Goal: Information Seeking & Learning: Learn about a topic

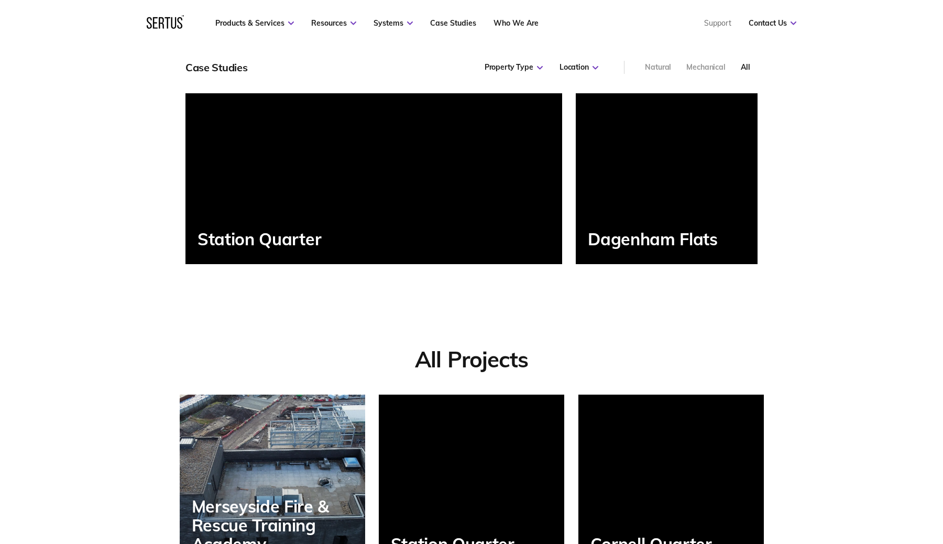
scroll to position [594, 0]
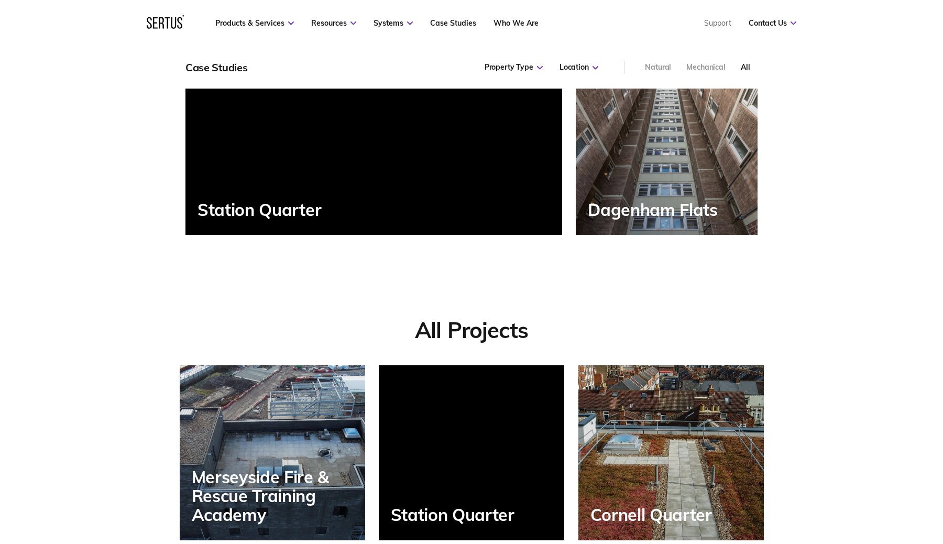
click at [317, 158] on div "Station Quarter" at bounding box center [374, 149] width 377 height 171
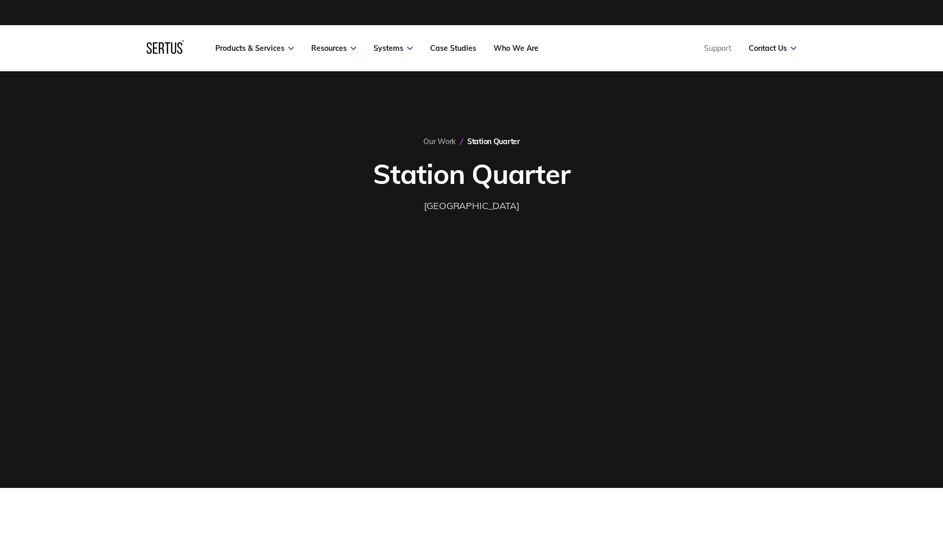
click at [463, 323] on div "Our Work Station [GEOGRAPHIC_DATA] [GEOGRAPHIC_DATA]" at bounding box center [472, 286] width 614 height 299
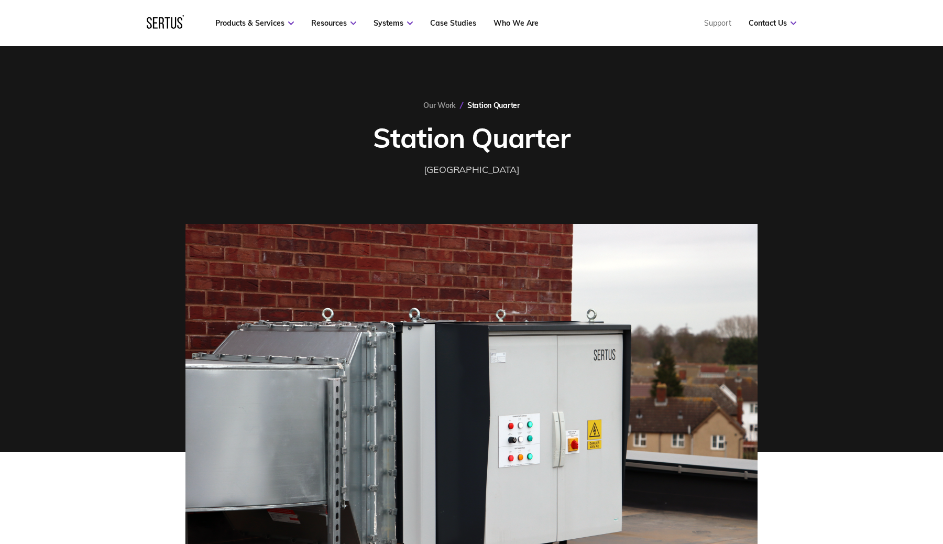
scroll to position [9, 0]
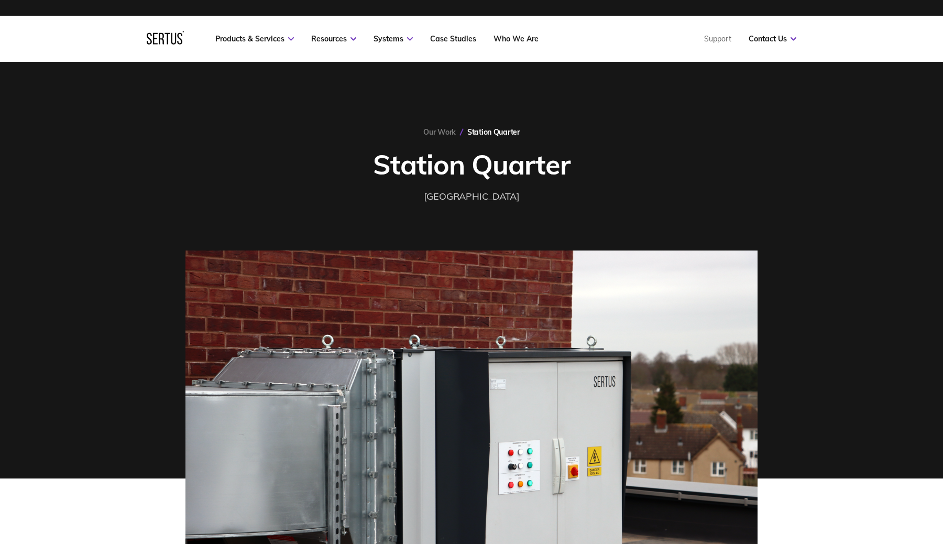
click at [432, 132] on link "Our Work" at bounding box center [439, 131] width 32 height 9
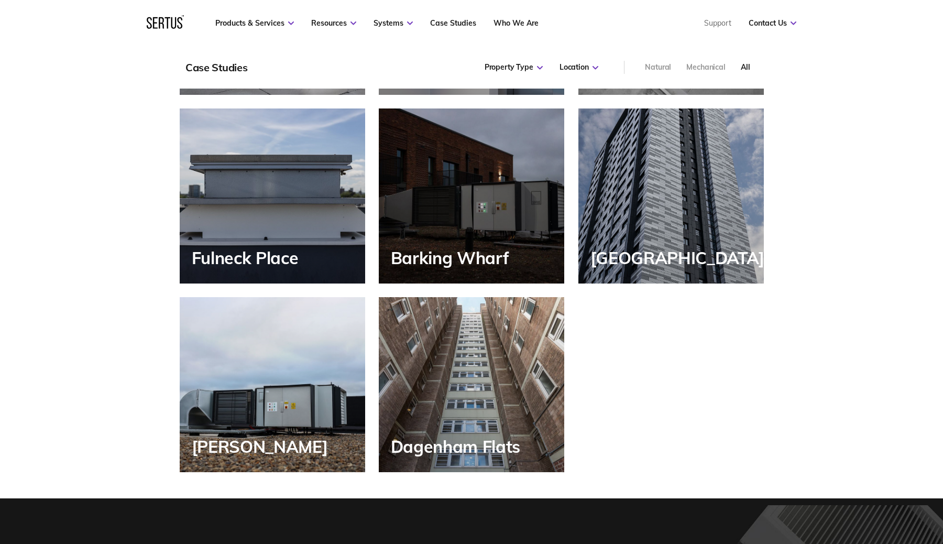
scroll to position [1395, 0]
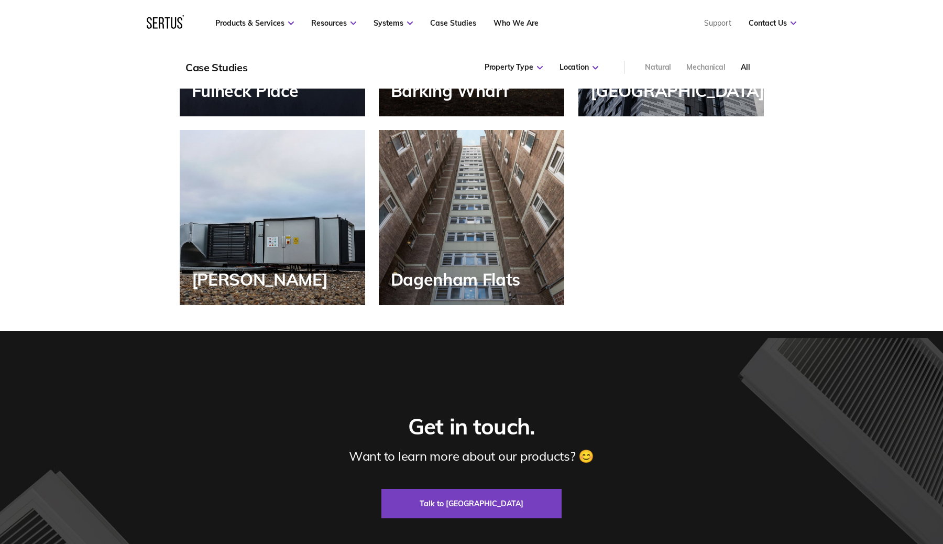
click at [239, 241] on div "[PERSON_NAME]" at bounding box center [273, 217] width 186 height 175
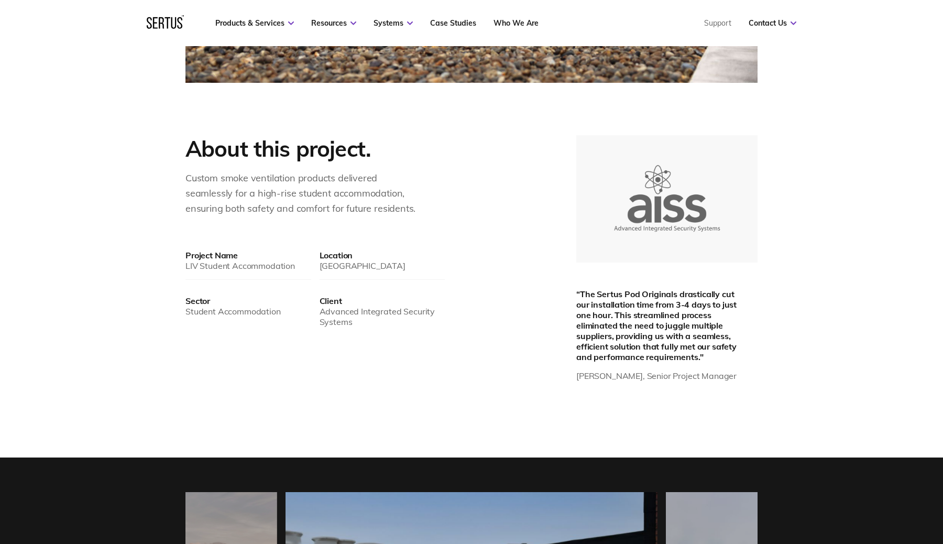
scroll to position [592, 0]
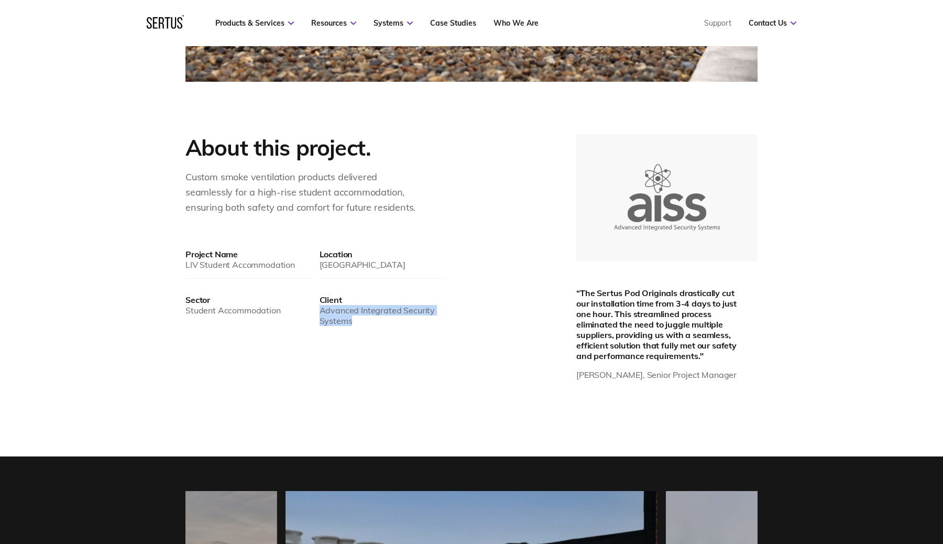
drag, startPoint x: 336, startPoint y: 313, endPoint x: 383, endPoint y: 323, distance: 48.3
click at [383, 323] on div "Advanced Integrated Security Systems" at bounding box center [383, 315] width 126 height 21
copy div "Advanced Integrated Security Systems"
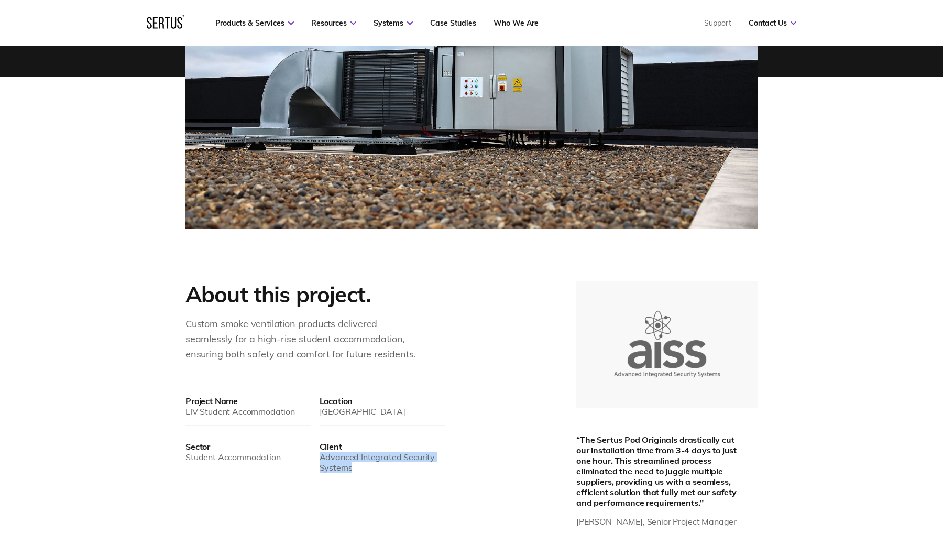
scroll to position [0, 0]
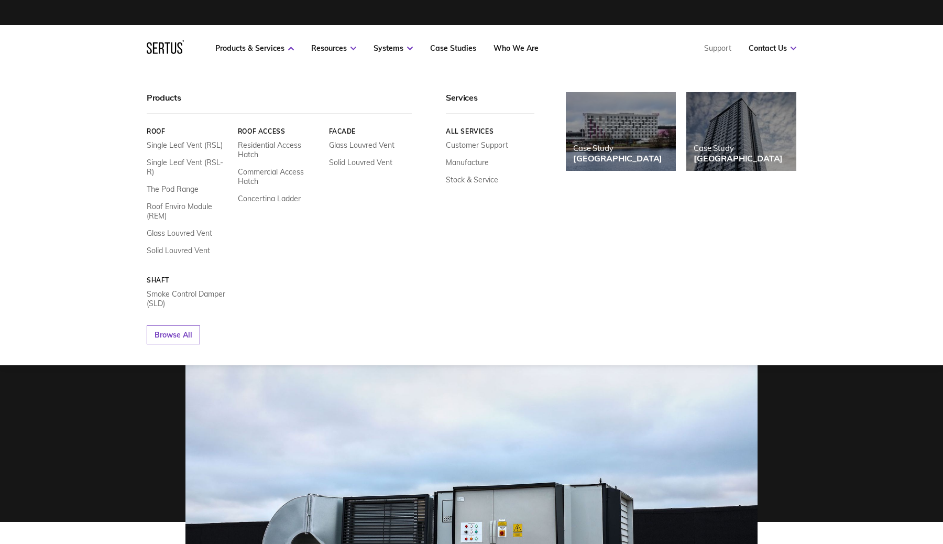
click at [153, 48] on icon at bounding box center [155, 48] width 5 height 12
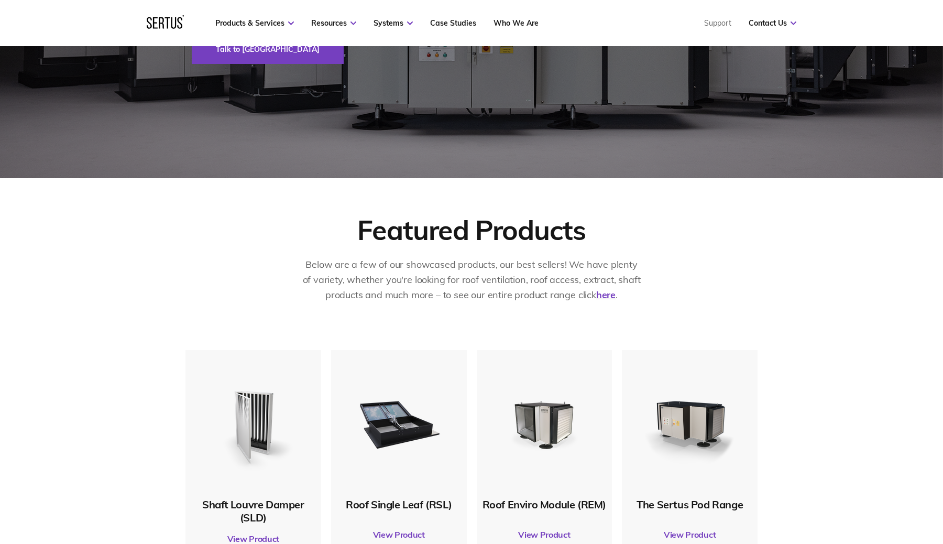
scroll to position [312, 0]
